Goal: Information Seeking & Learning: Find specific fact

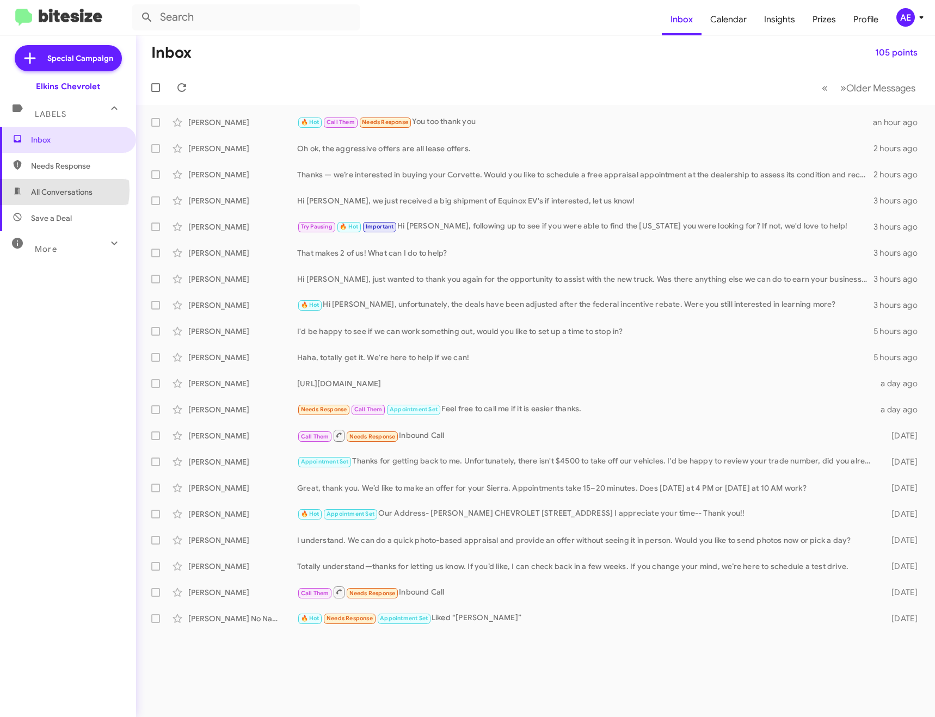
click at [50, 190] on span "All Conversations" at bounding box center [61, 192] width 61 height 11
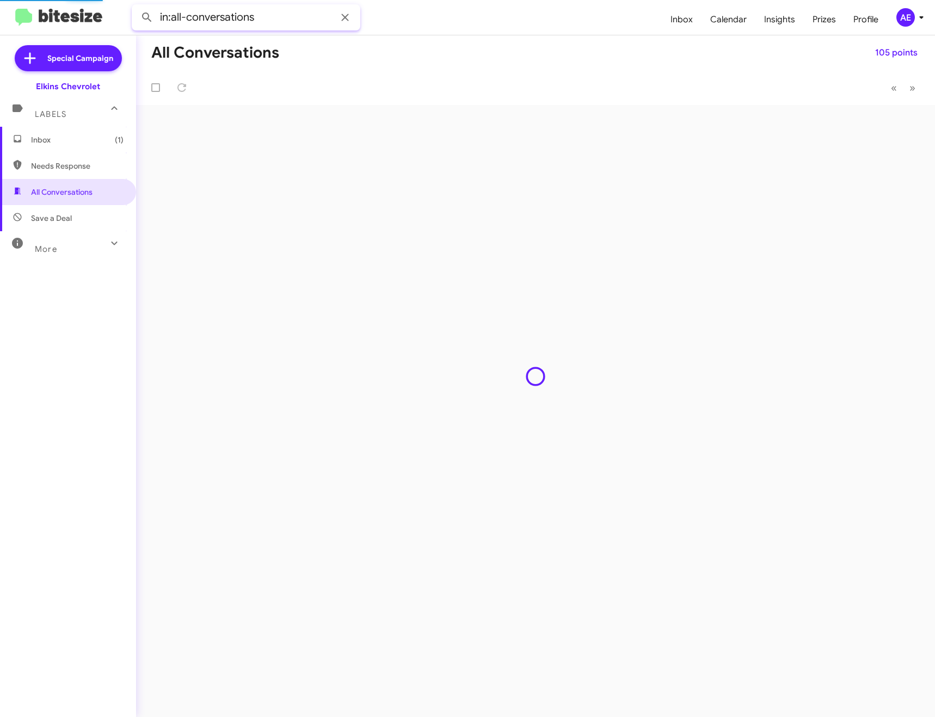
click at [276, 20] on input "in:all-conversations" at bounding box center [246, 17] width 229 height 26
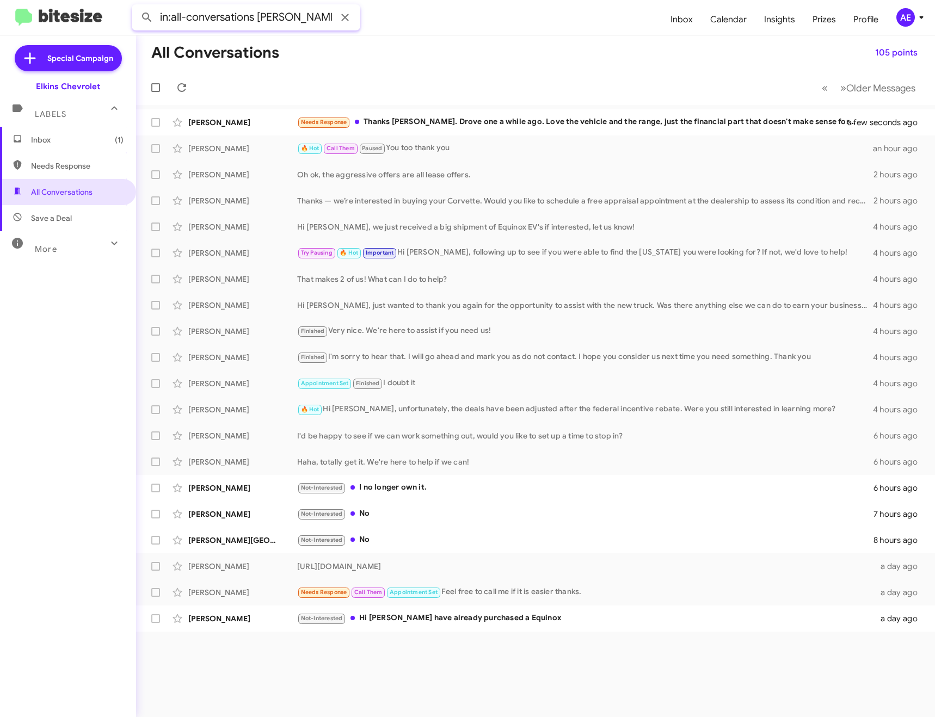
click at [136, 7] on button at bounding box center [147, 18] width 22 height 22
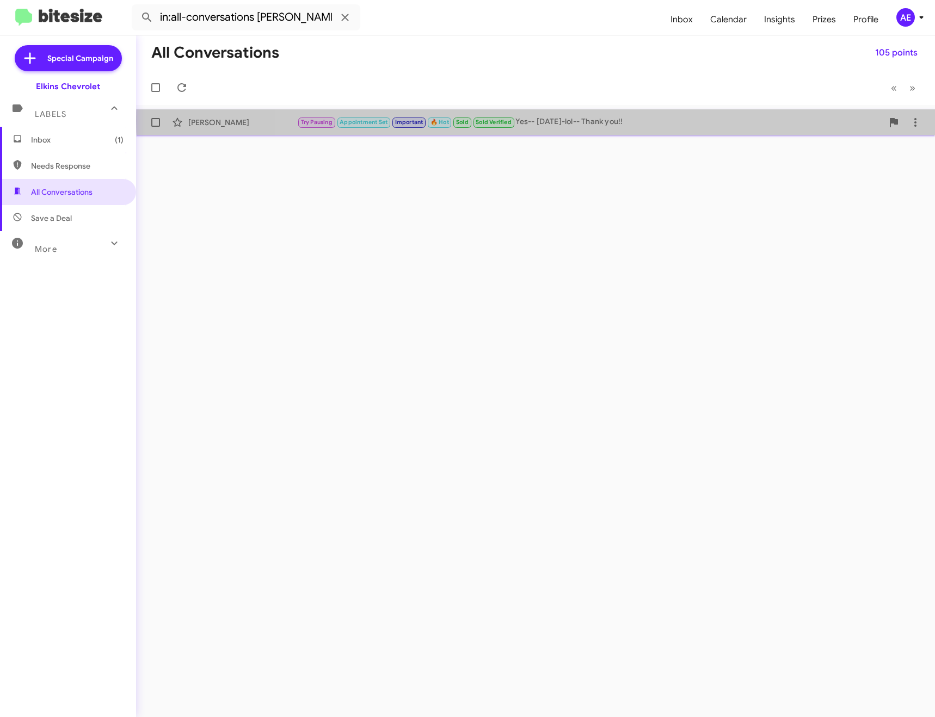
click at [569, 120] on div "Try Pausing Appointment Set Important 🔥 Hot Sold Sold Verified Yes-- [DATE]-lol…" at bounding box center [590, 122] width 586 height 13
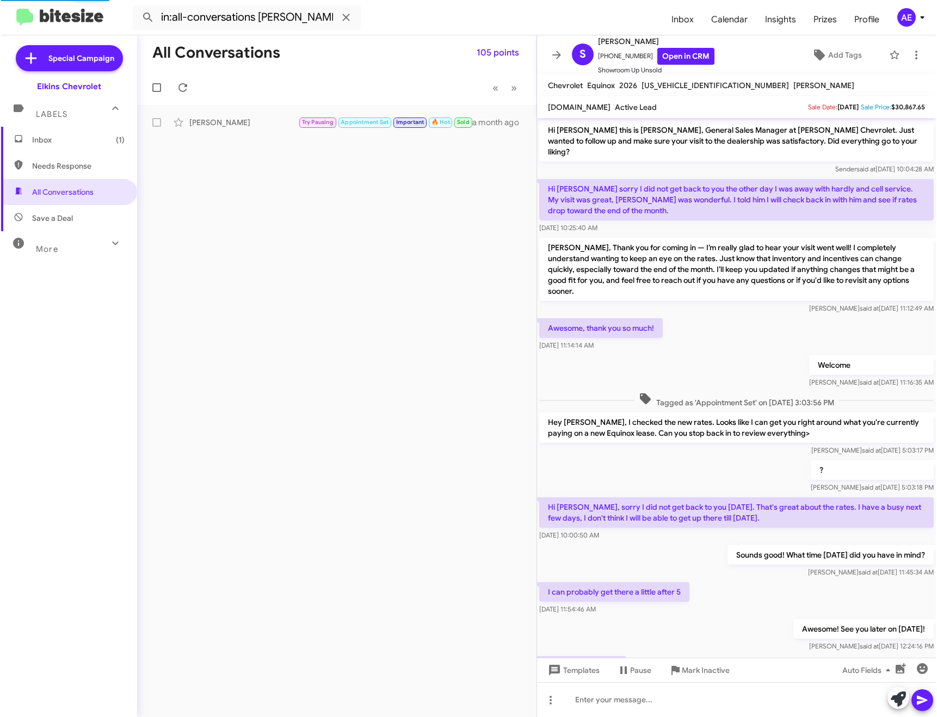
scroll to position [100, 0]
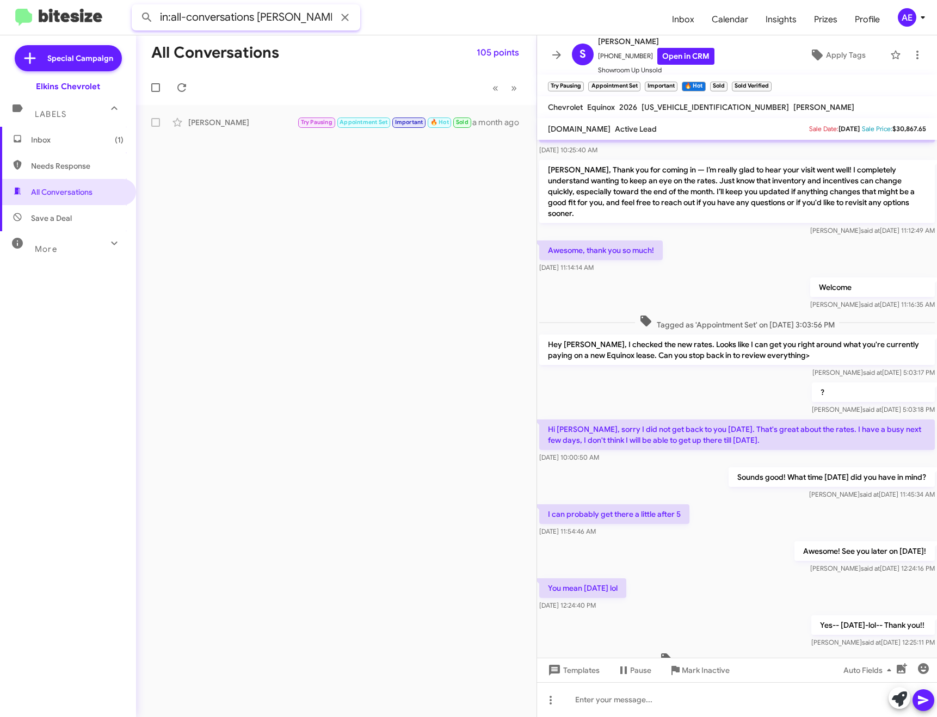
drag, startPoint x: 258, startPoint y: 19, endPoint x: 356, endPoint y: 18, distance: 98.0
click at [349, 21] on div "in:all-conversations [PERSON_NAME]" at bounding box center [246, 17] width 229 height 26
type input "in:all-conversations [PERSON_NAME]"
click at [136, 7] on button at bounding box center [147, 18] width 22 height 22
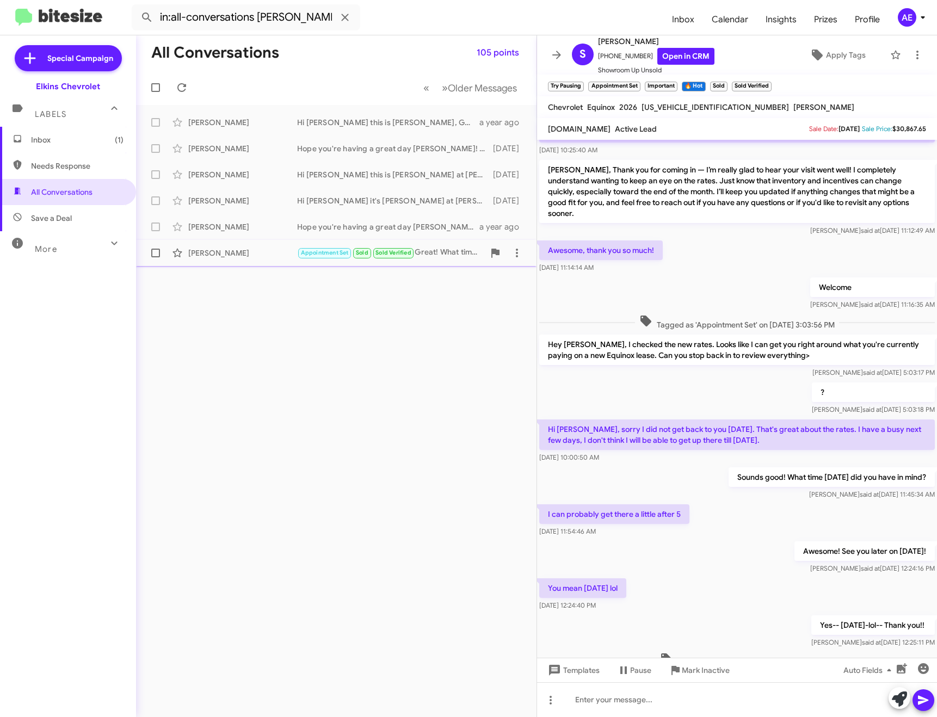
click at [457, 260] on div "[PERSON_NAME] Appointment Set Sold Sold Verified Great! What time did you have …" at bounding box center [336, 253] width 383 height 22
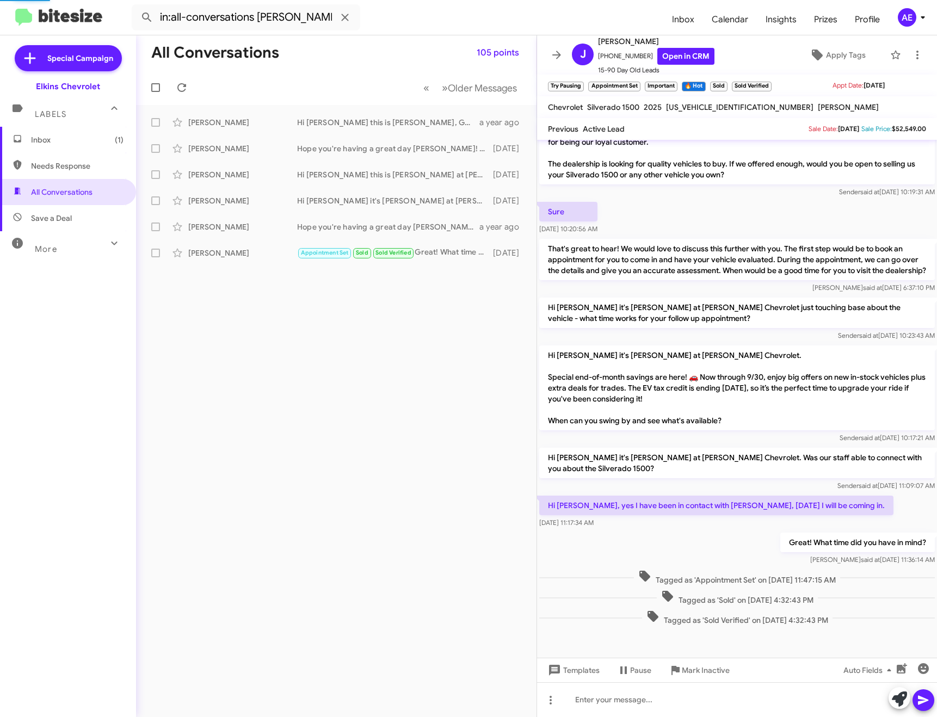
scroll to position [32, 0]
